Goal: Information Seeking & Learning: Learn about a topic

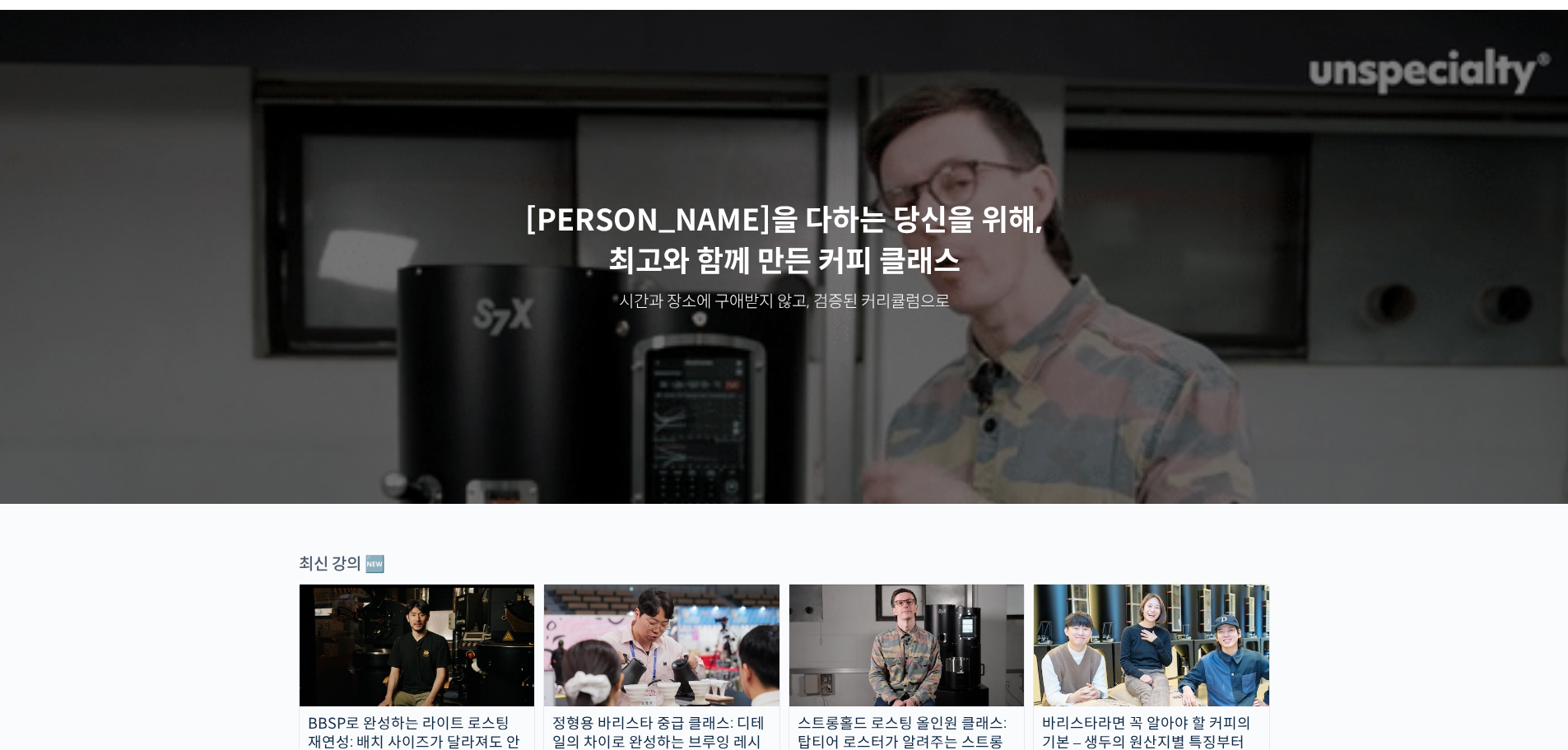
scroll to position [329, 0]
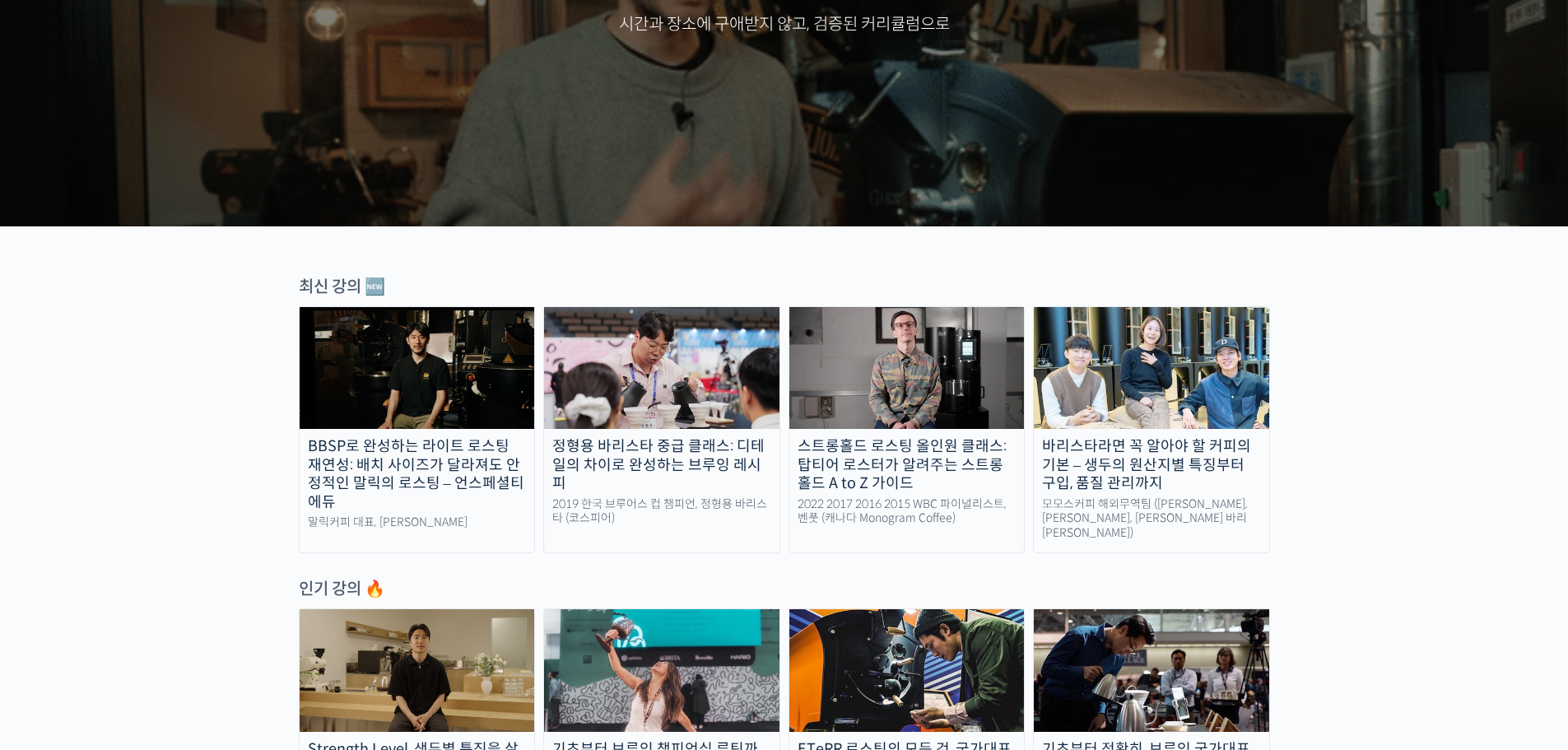
click at [1131, 437] on div "바리스타라면 꼭 알아야 할 커피의 기본 – 생두의 원산지별 특징부터 구입, 품질 관리까지" at bounding box center [1151, 464] width 235 height 56
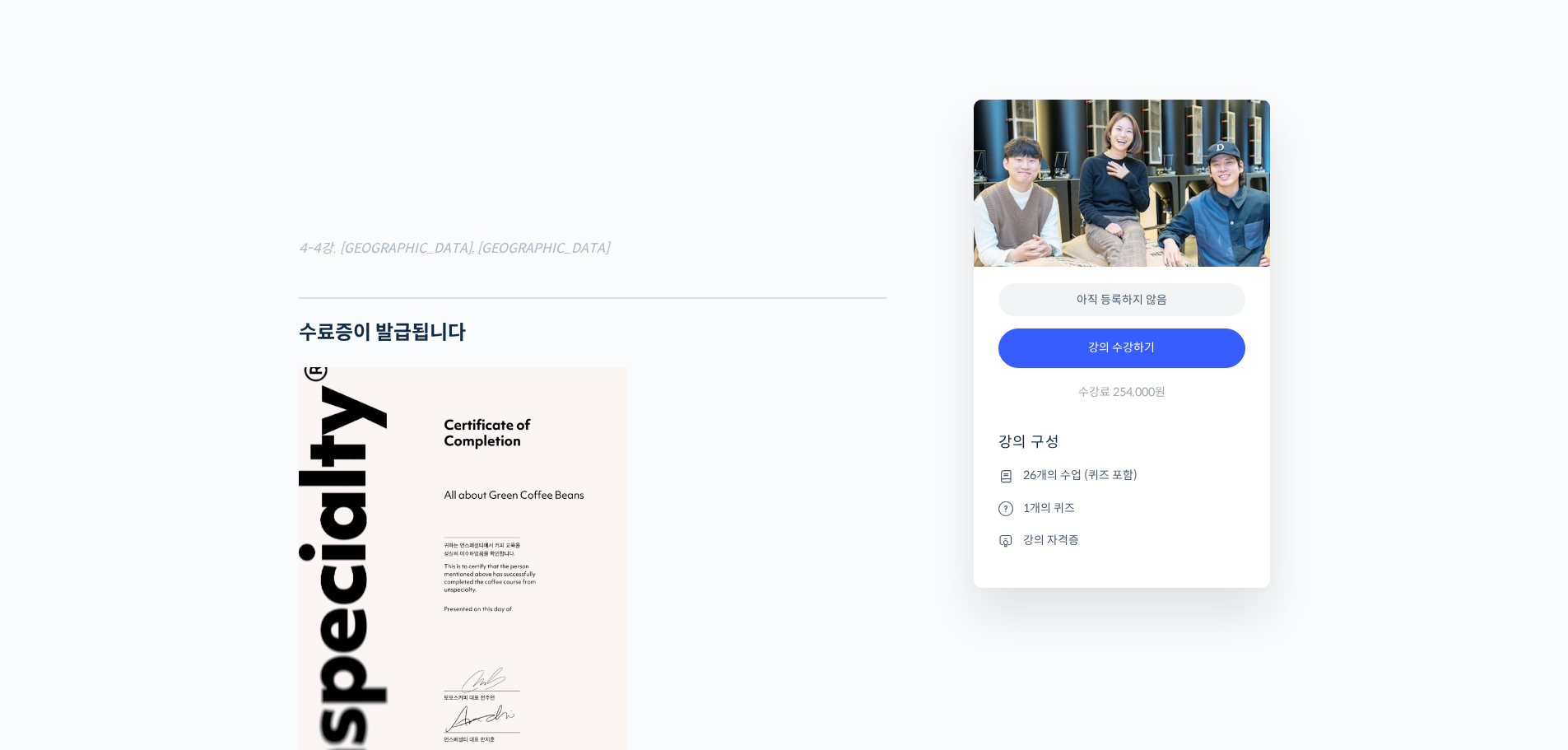
scroll to position [5844, 0]
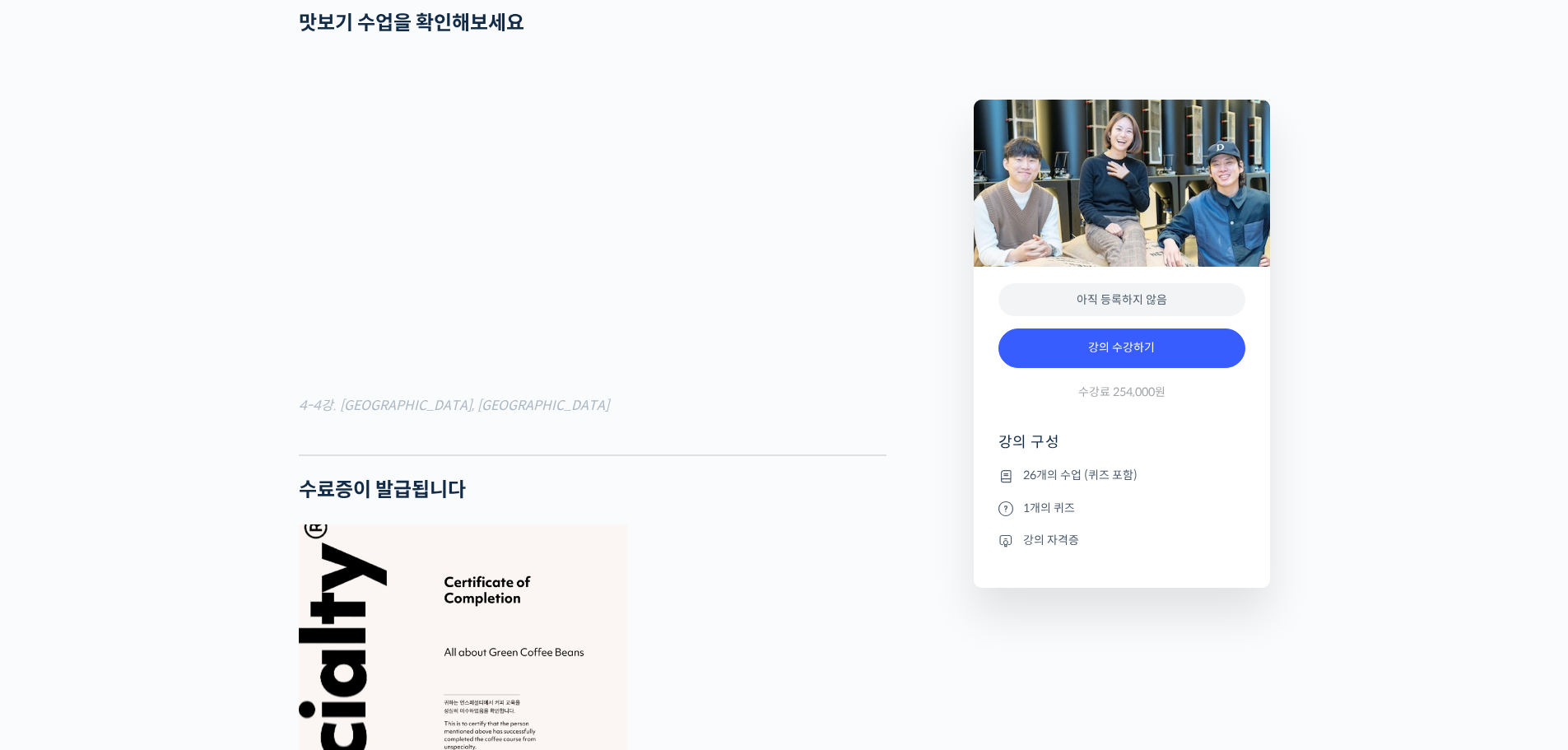
click at [678, 633] on figure at bounding box center [592, 757] width 588 height 465
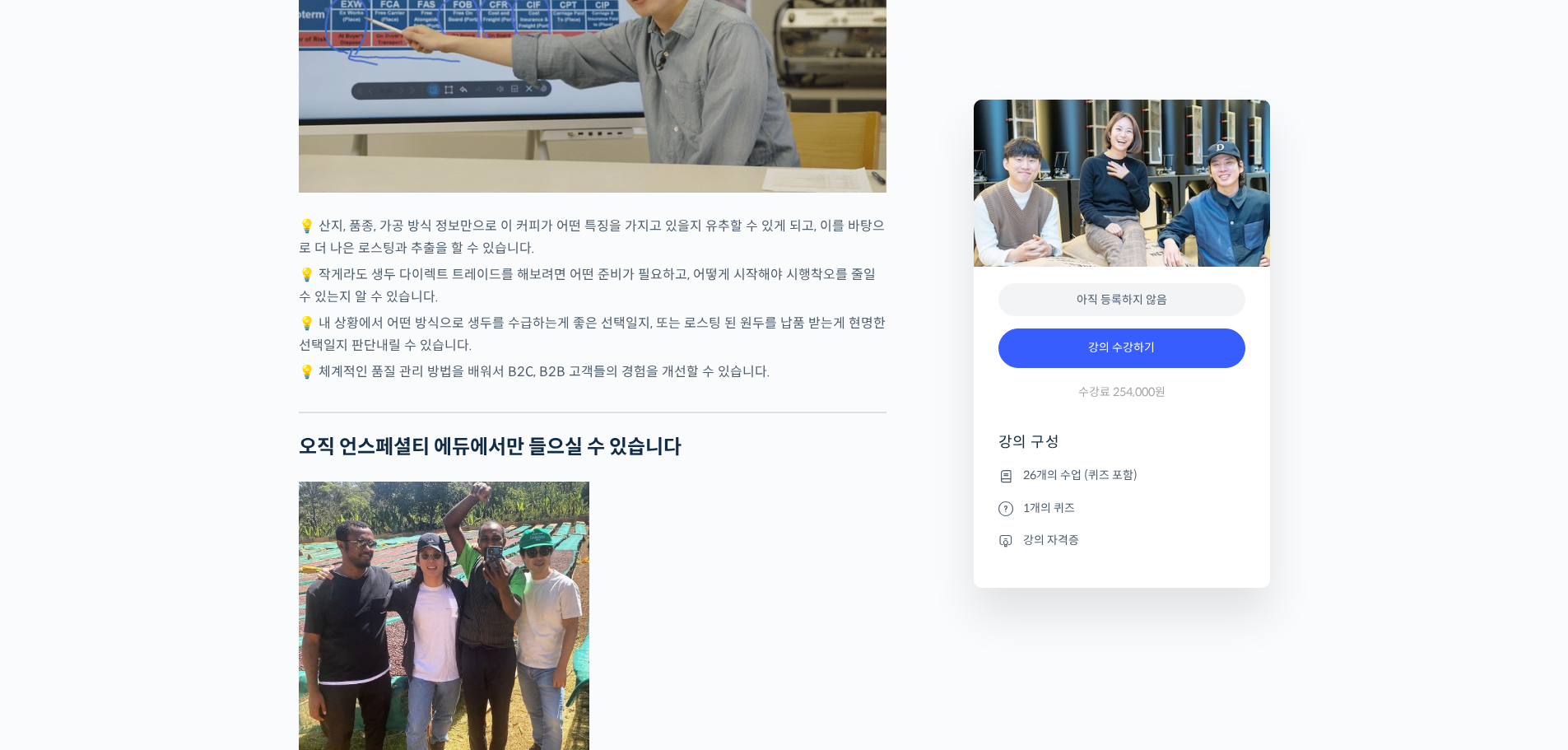
scroll to position [4198, 0]
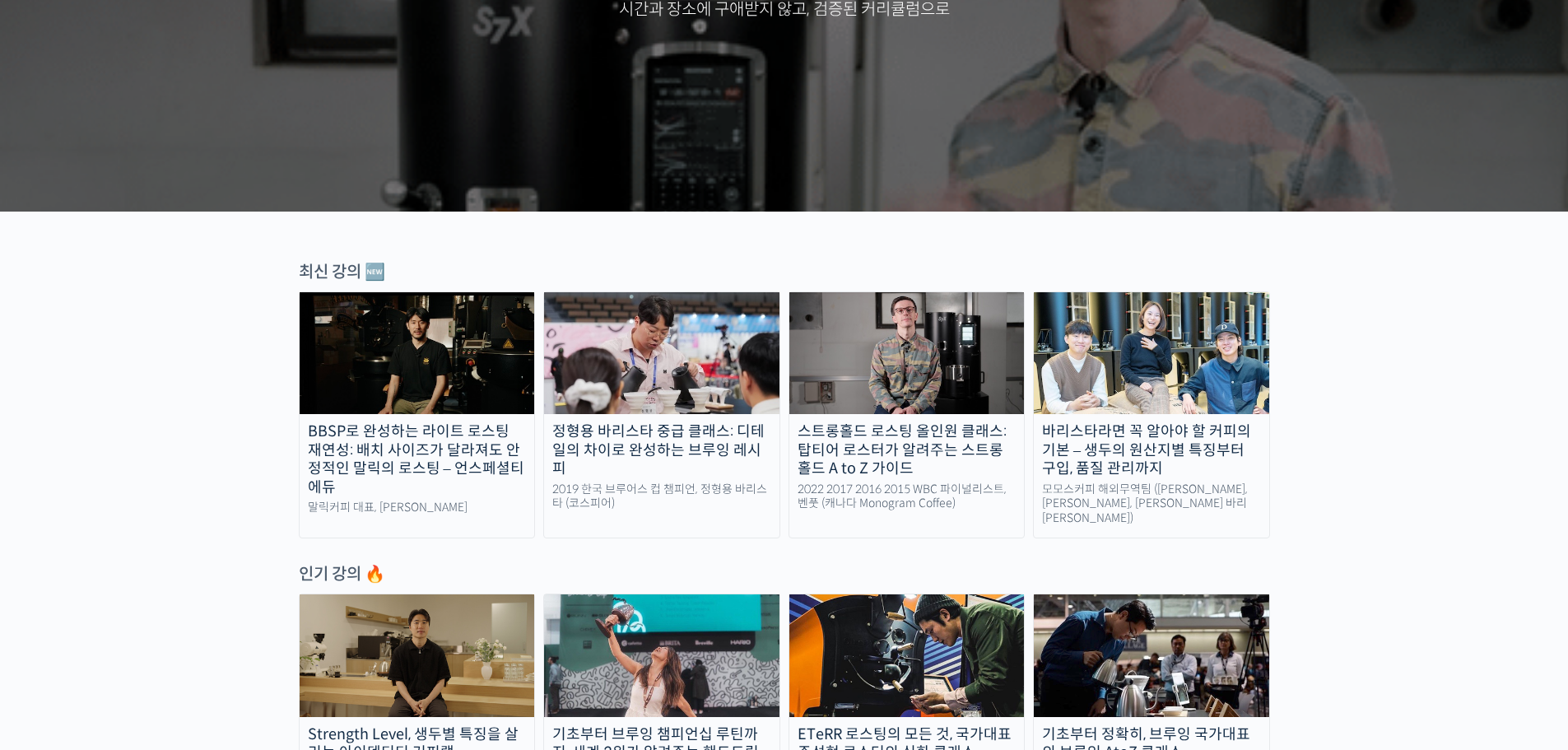
scroll to position [372, 0]
